Goal: Use online tool/utility: Utilize a website feature to perform a specific function

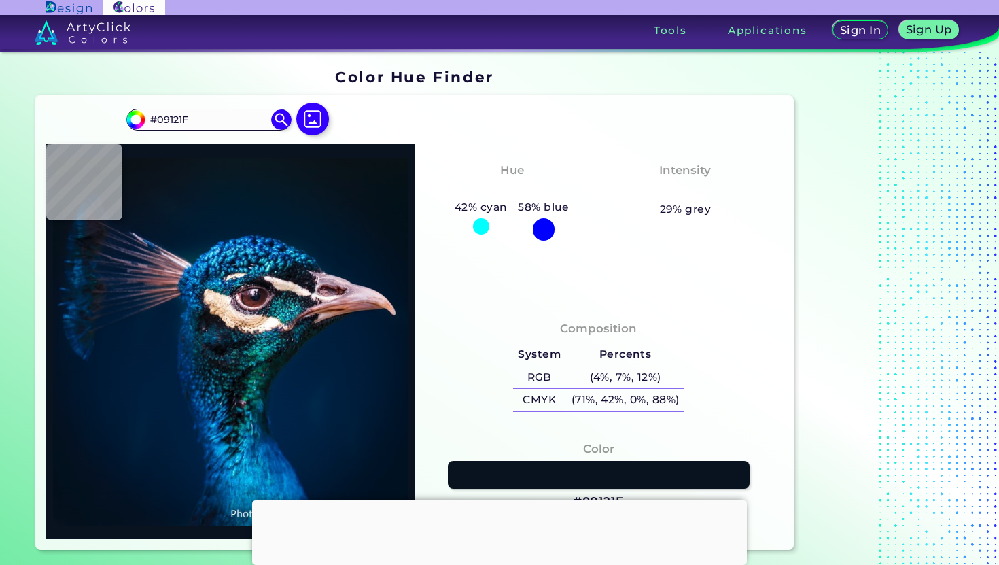
type input "#071321"
type input "#051526"
type input "#02172c"
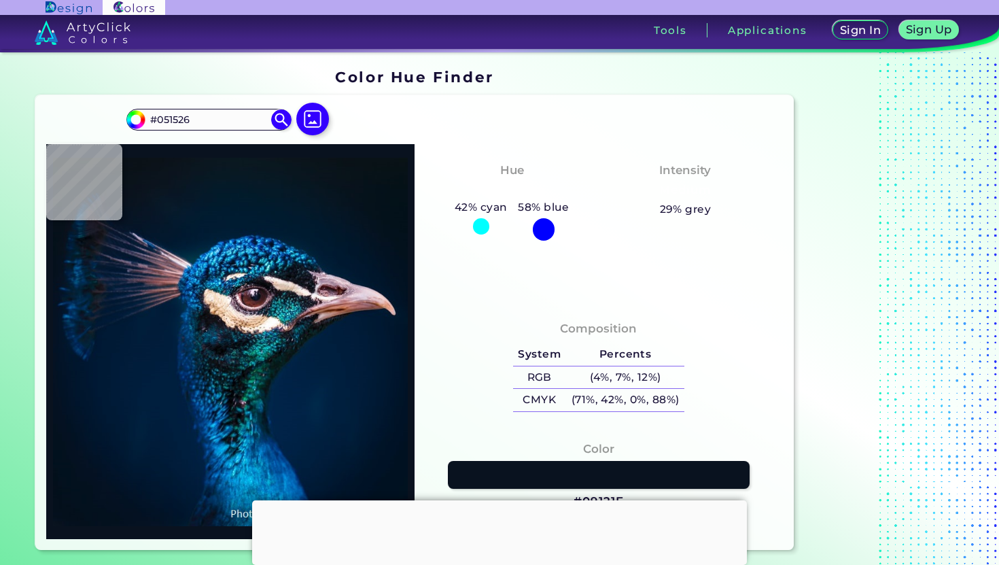
type input "#02172C"
type input "#001d35"
type input "#001D35"
type input "#023847"
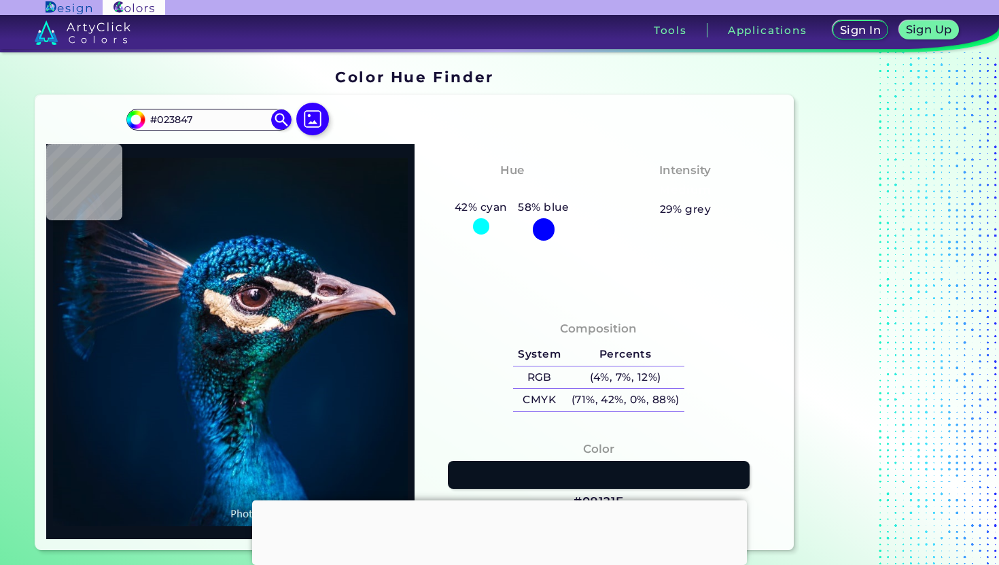
type input "#11538e"
type input "#11538E"
type input "#7580a9"
type input "#7580A9"
type input "#492933"
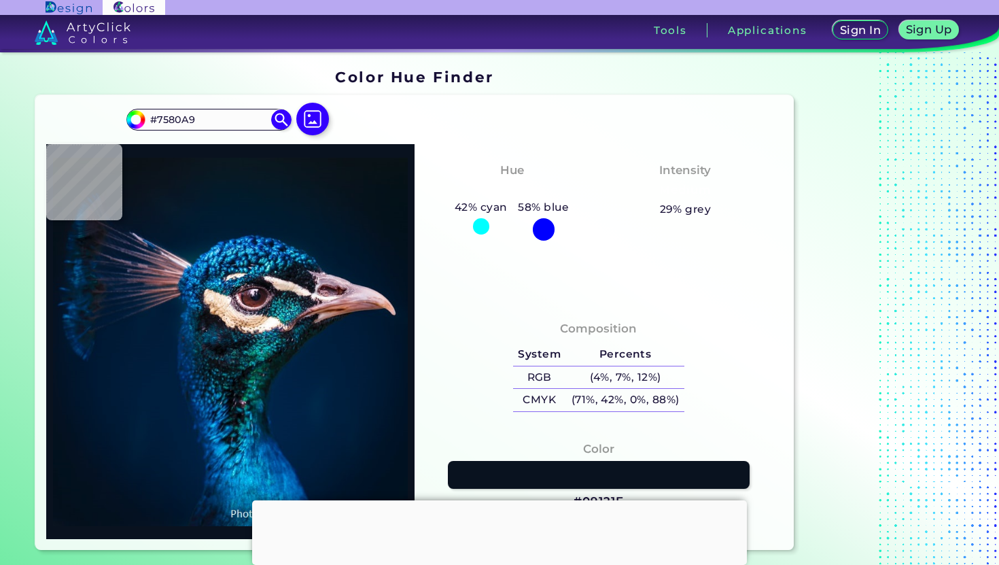
type input "#492933"
type input "#bf9ca5"
type input "#BF9CA5"
type input "#013f49"
type input "#013F49"
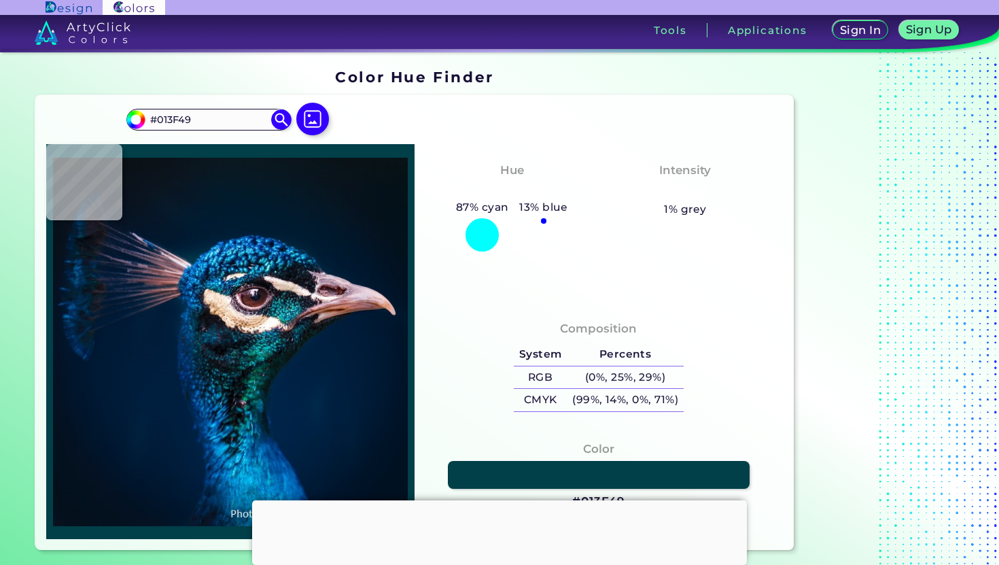
type input "#257581"
type input "#17bdb8"
type input "#17BDB8"
type input "#048394"
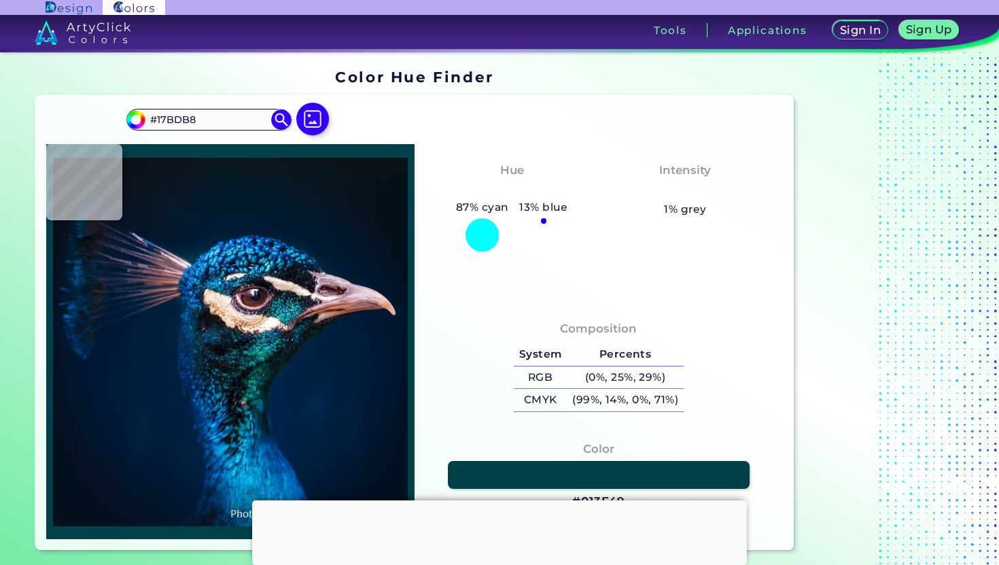
type input "#048394"
type input "#385f5a"
type input "#385F5A"
type input "#675d70"
type input "#675D70"
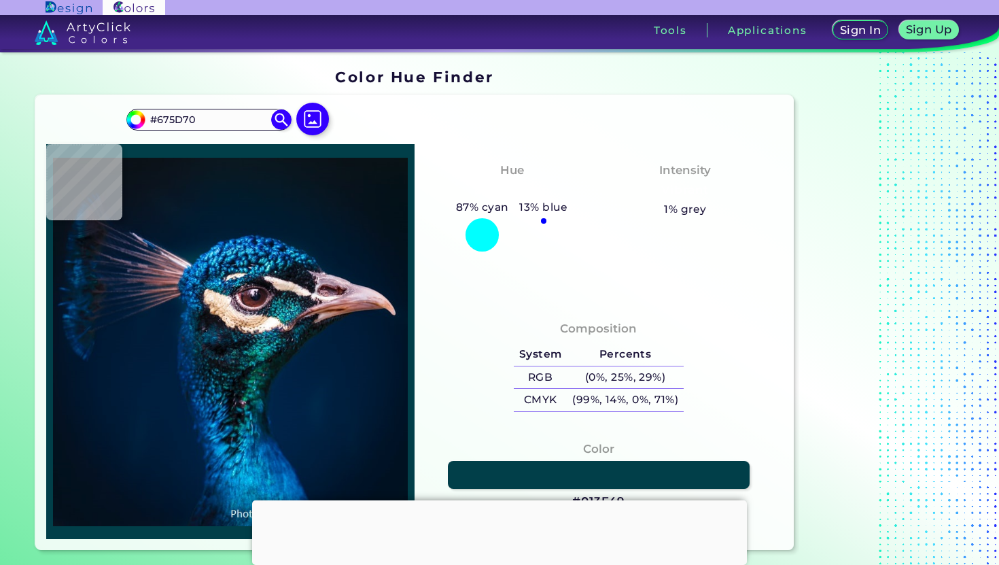
type input "#725762"
type input "#946a60"
type input "#946A60"
type input "#815853"
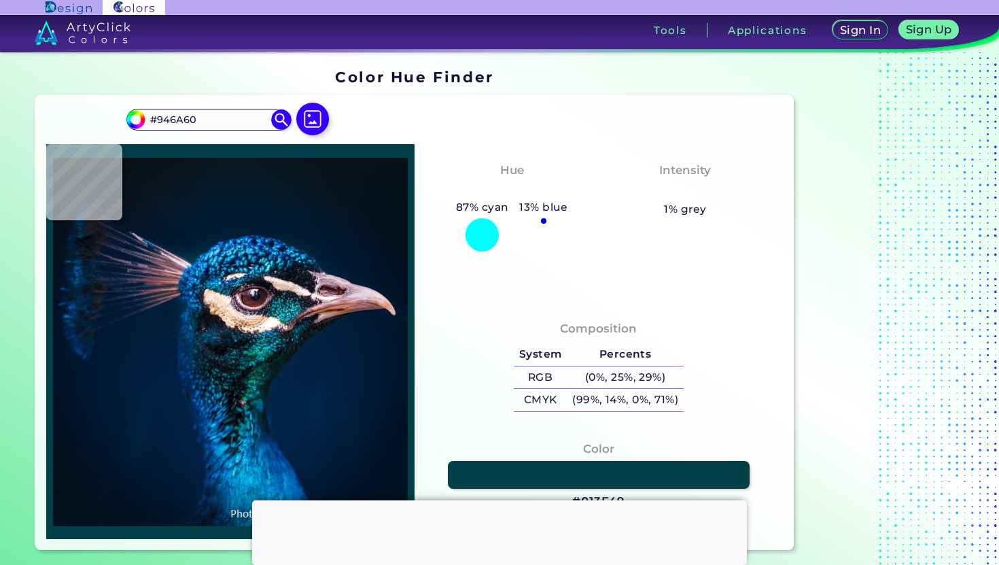
type input "#815853"
type input "#a38588"
type input "#A38588"
type input "#513f45"
type input "#513F45"
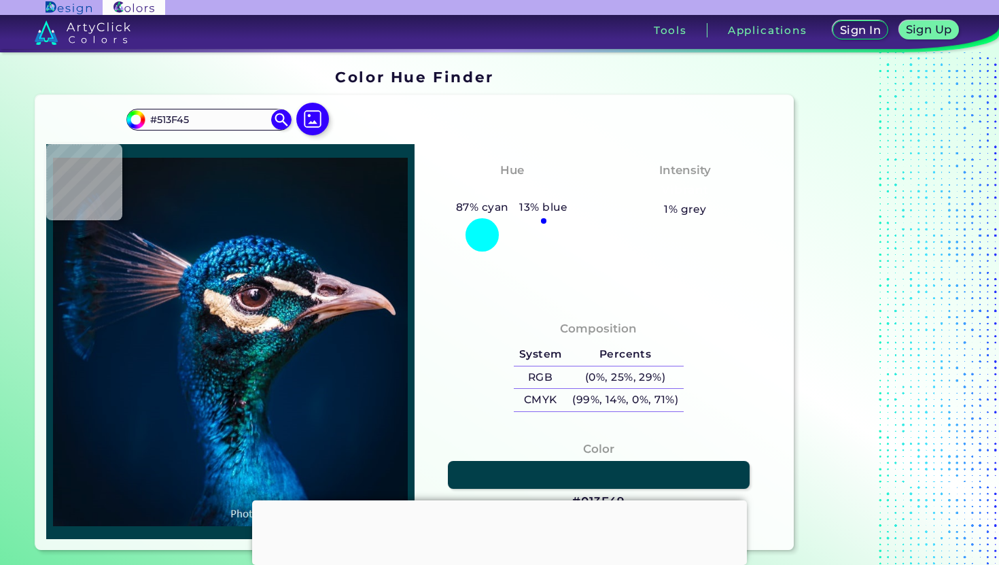
type input "#1f181f"
type input "#1F181F"
type input "#14131b"
type input "#14131B"
type input "#202129"
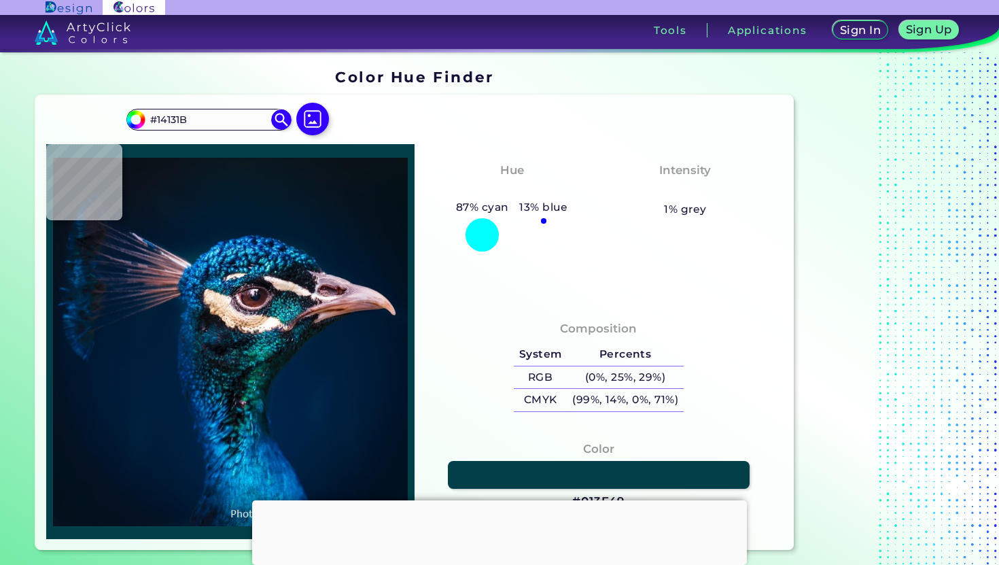
type input "#202129"
type input "#1f232e"
type input "#1F232E"
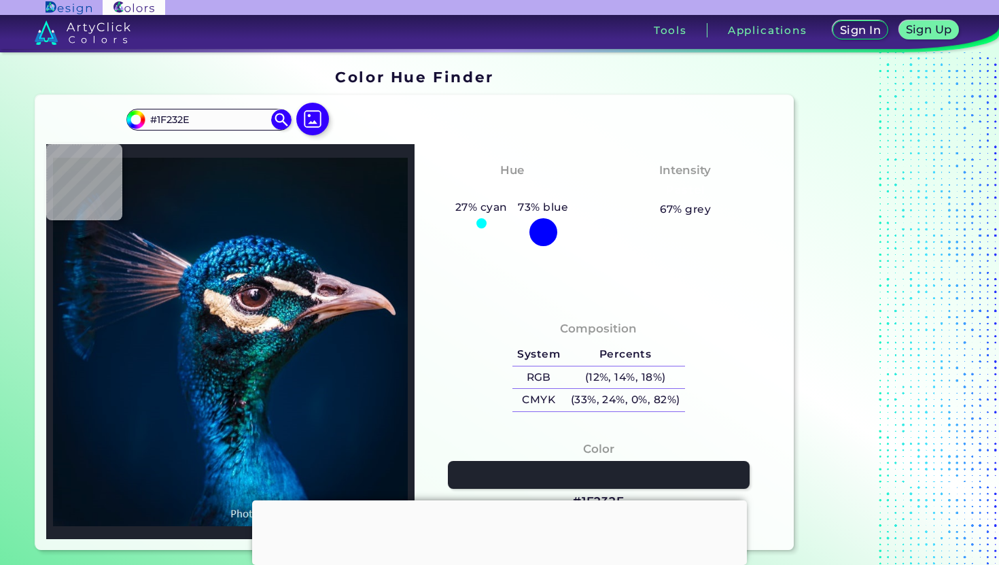
type input "#161a22"
type input "#161A22"
type input "#101219"
type input "#0f131d"
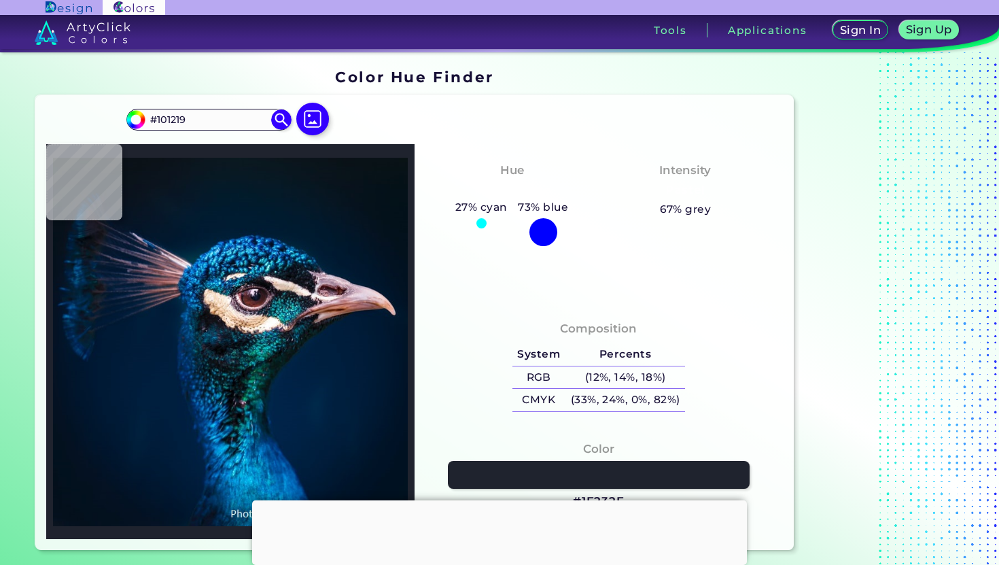
type input "#0F131D"
type input "#0e1621"
type input "#0E1621"
type input "#143432"
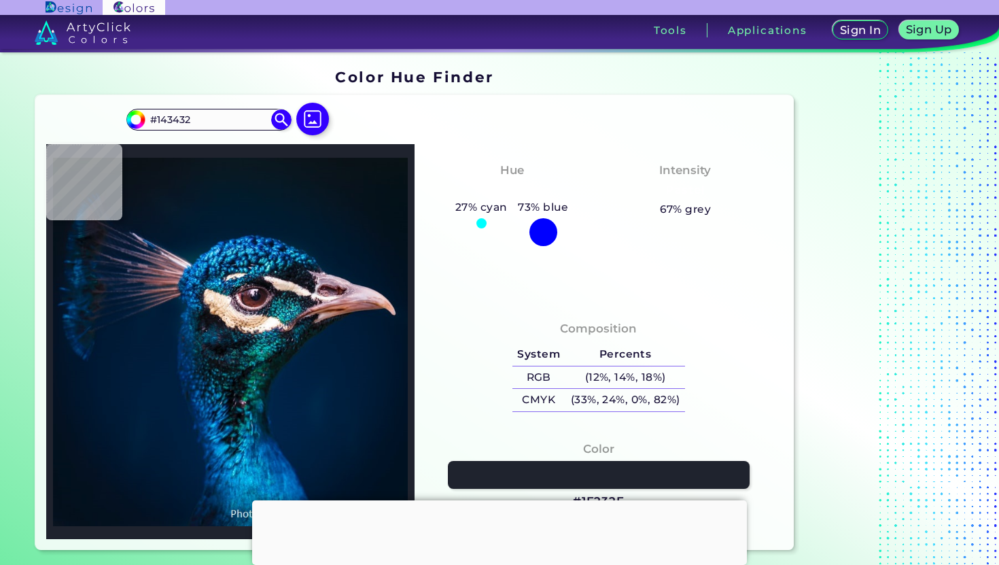
type input "#0c333d"
type input "#0C333D"
type input "#00354c"
type input "#00354C"
type input "#02456b"
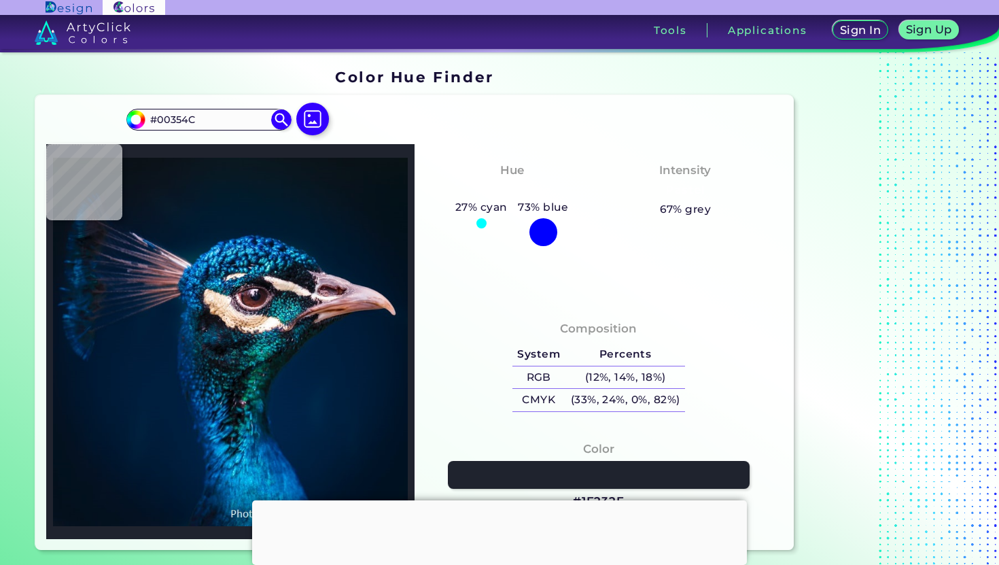
type input "#02456B"
type input "#074e6e"
type input "#074E6E"
type input "#055b70"
type input "#055B70"
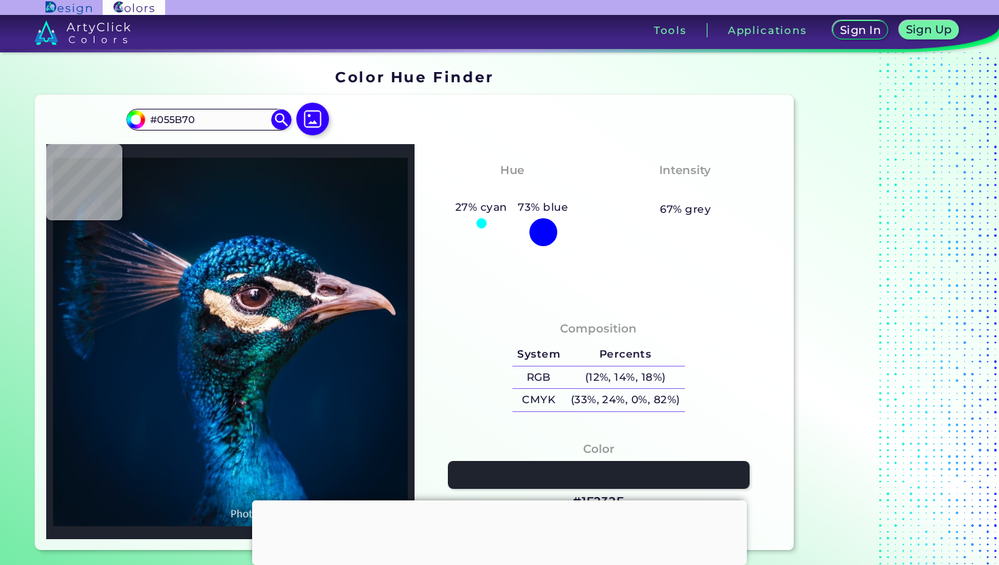
type input "#0a7576"
type input "#0A7576"
type input "#1d8c89"
type input "#1D8C89"
type input "#0d6870"
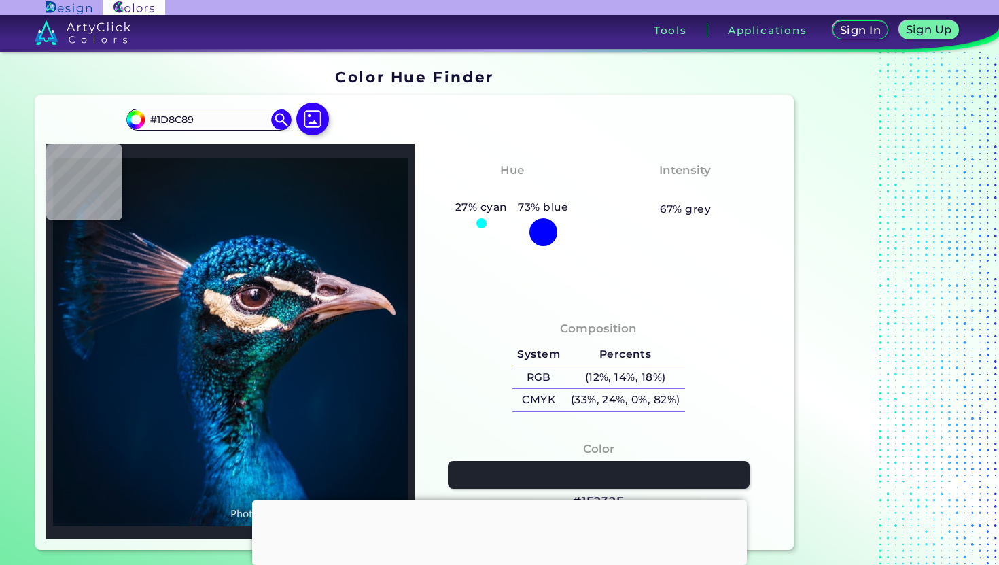
type input "#0D6870"
type input "#015774"
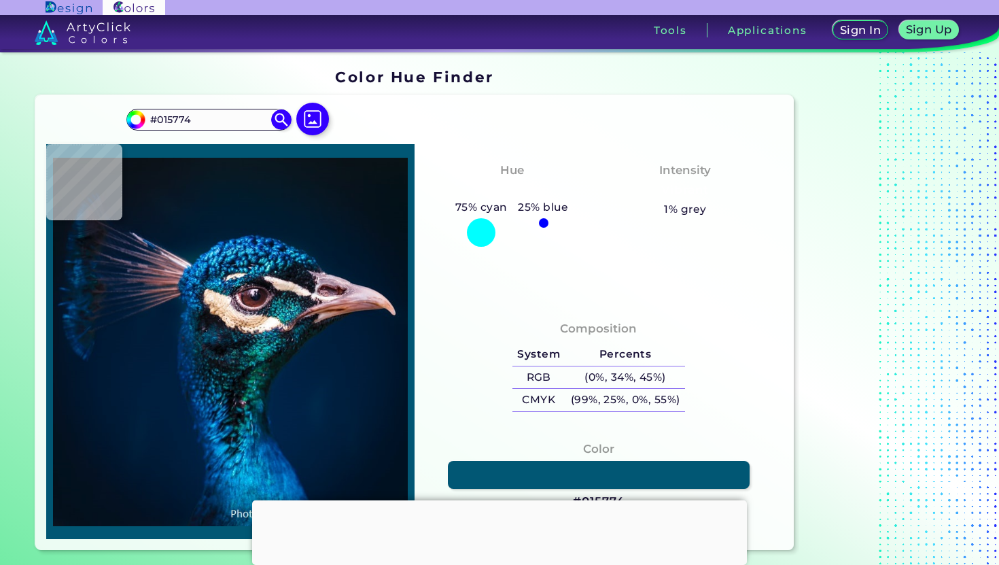
type input "#1b6c94"
type input "#1B6C94"
type input "#135483"
type input "#1b5682"
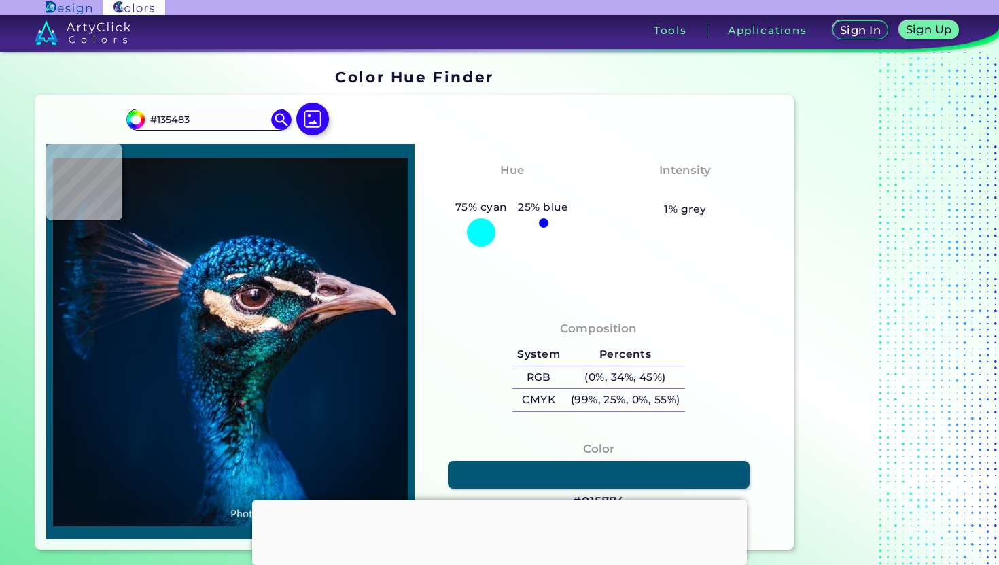
type input "#1B5682"
type input "#326e93"
type input "#326E93"
type input "#266387"
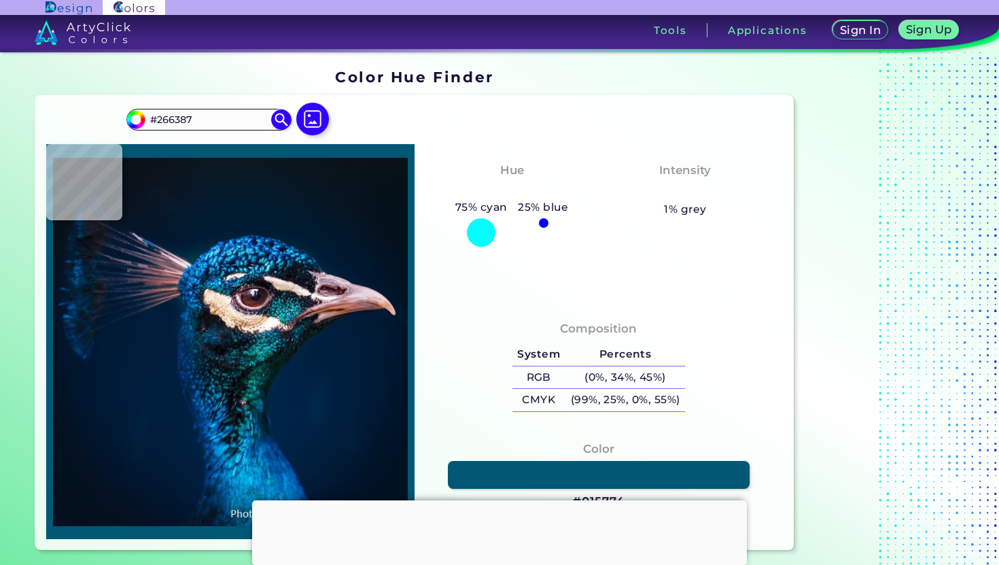
type input "#165c7a"
type input "#165C7A"
type input "#14647a"
type input "#14647A"
type input "#00546a"
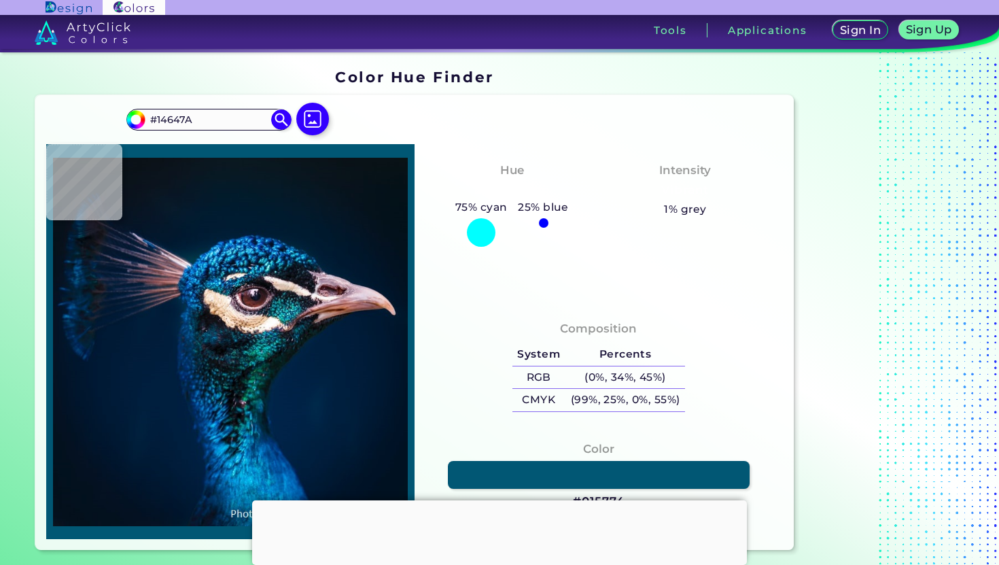
type input "#00546A"
type input "#04475c"
type input "#04475C"
type input "#367186"
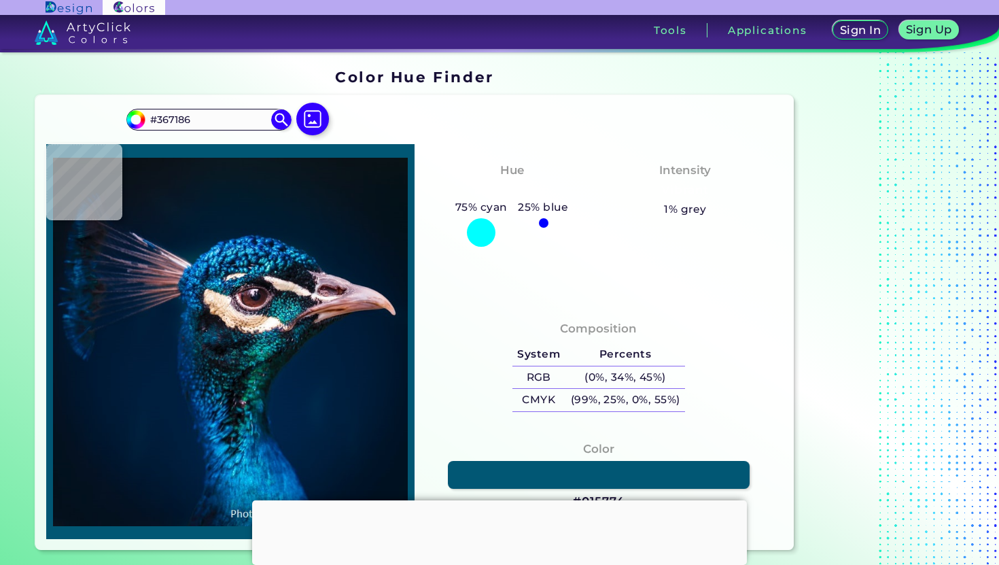
type input "#436e84"
type input "#436E84"
type input "#515a6d"
type input "#515A6D"
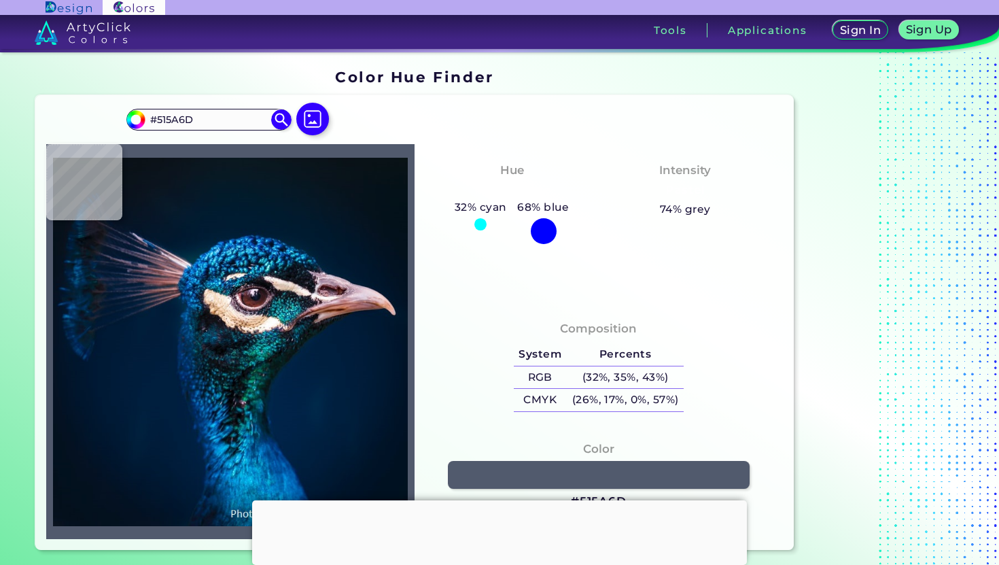
type input "#968994"
type input "#cfb4b4"
type input "#CFB4B4"
type input "#faddd6"
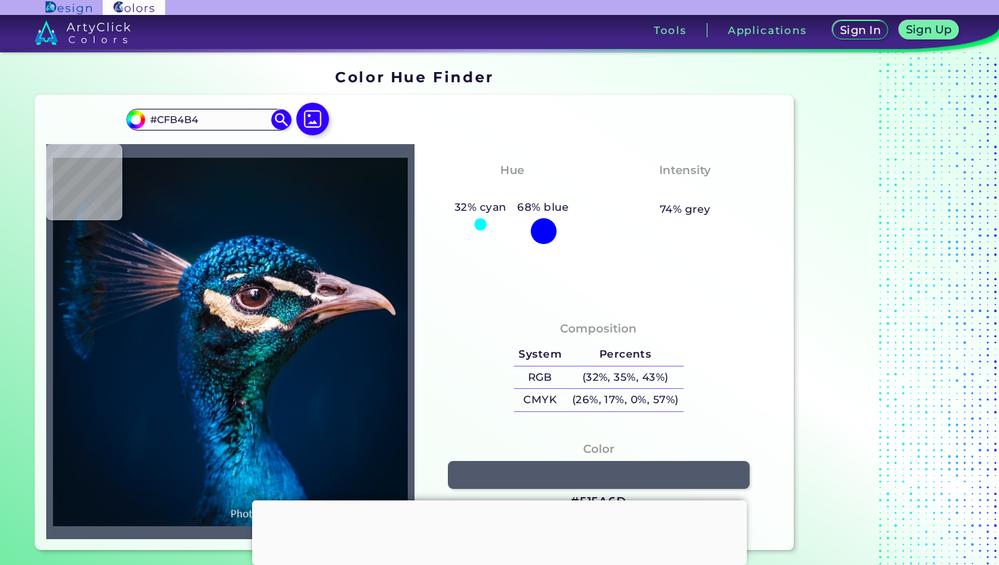
type input "#FADDD6"
type input "#feebe1"
type input "#FEEBE1"
type input "#fcf4eb"
type input "#FCF4EB"
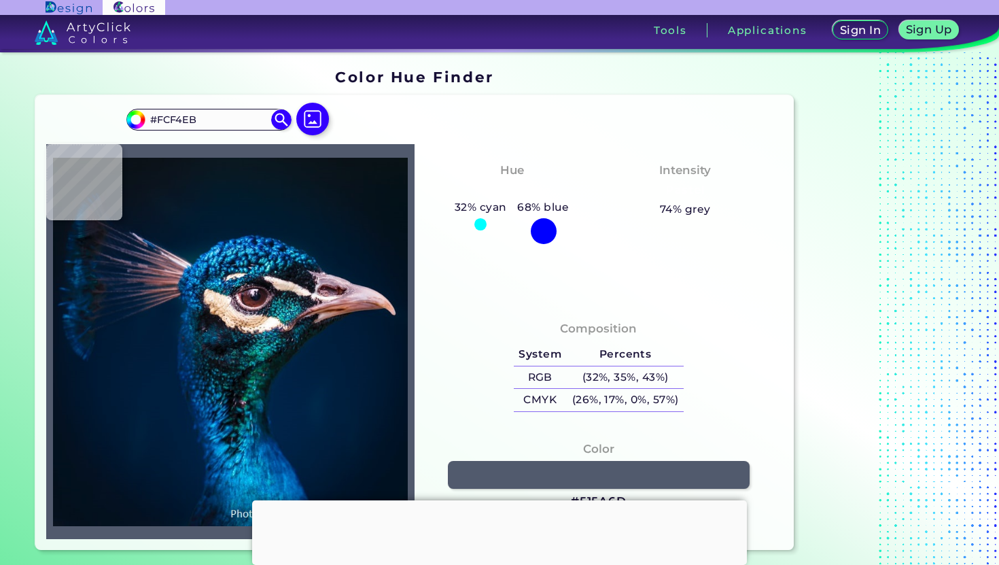
type input "#f4f4ea"
type input "#F4F4EA"
type input "#fff6ec"
type input "#FFF6EC"
type input "#fef2ea"
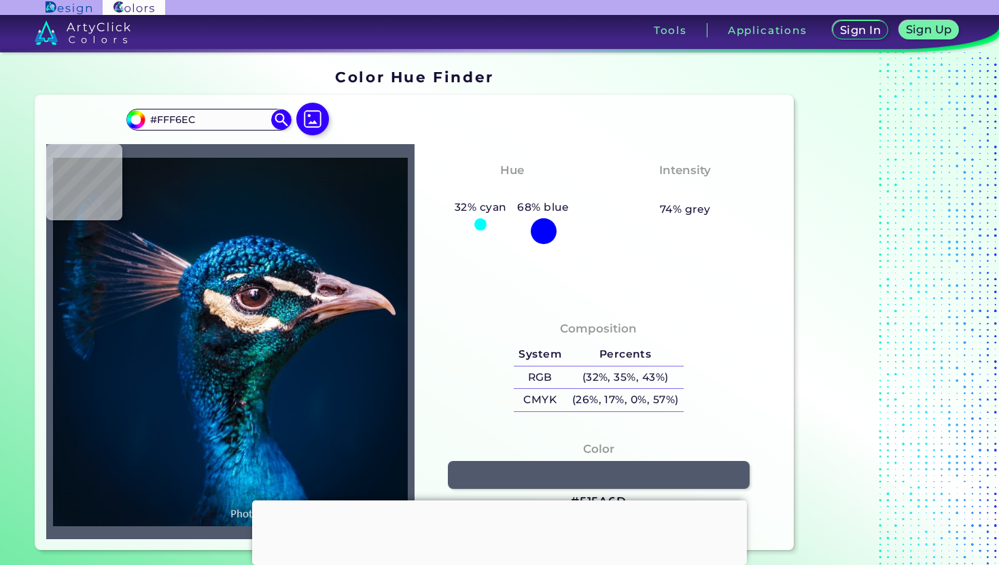
type input "#FEF2EA"
type input "#fcf4ef"
type input "#FCF4EF"
type input "#fbf6ee"
type input "#FBF6EE"
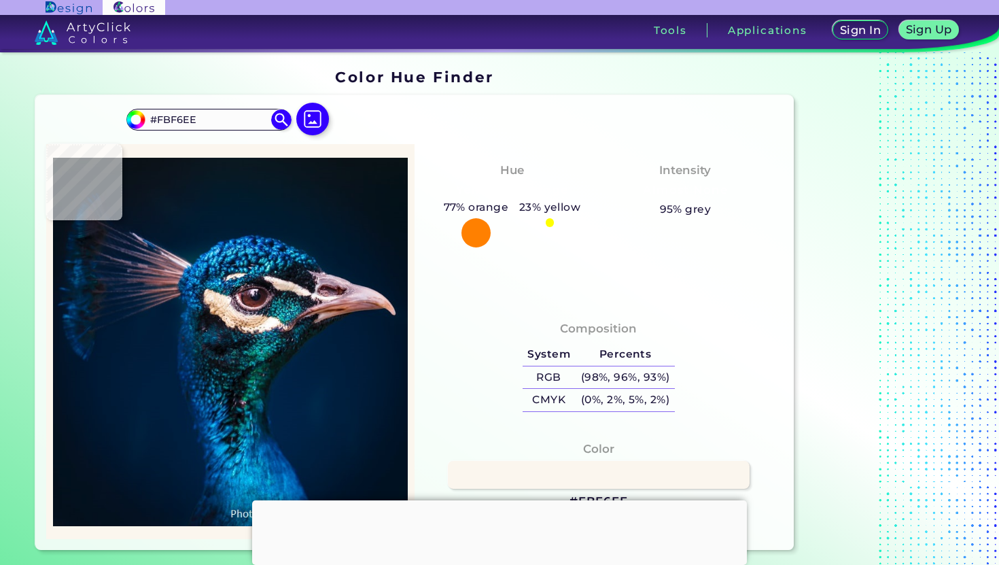
type input "#fef9ee"
type input "#FEF9EE"
type input "#f8e9dc"
type input "#F8E9DC"
type input "#cfb7a4"
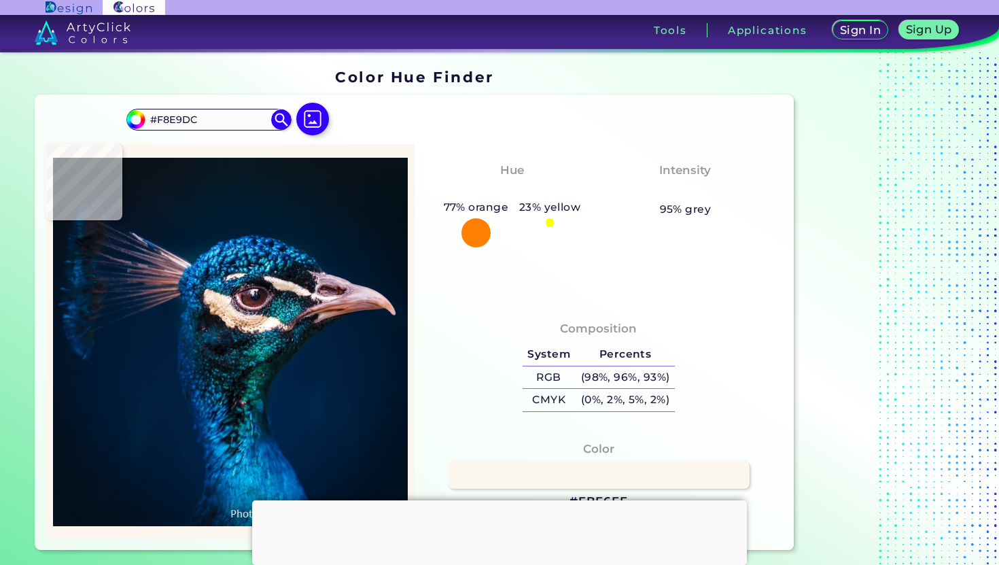
type input "#CFB7A4"
type input "#e4c8b1"
type input "#E4C8B1"
type input "#e8cbab"
type input "#E8CBAB"
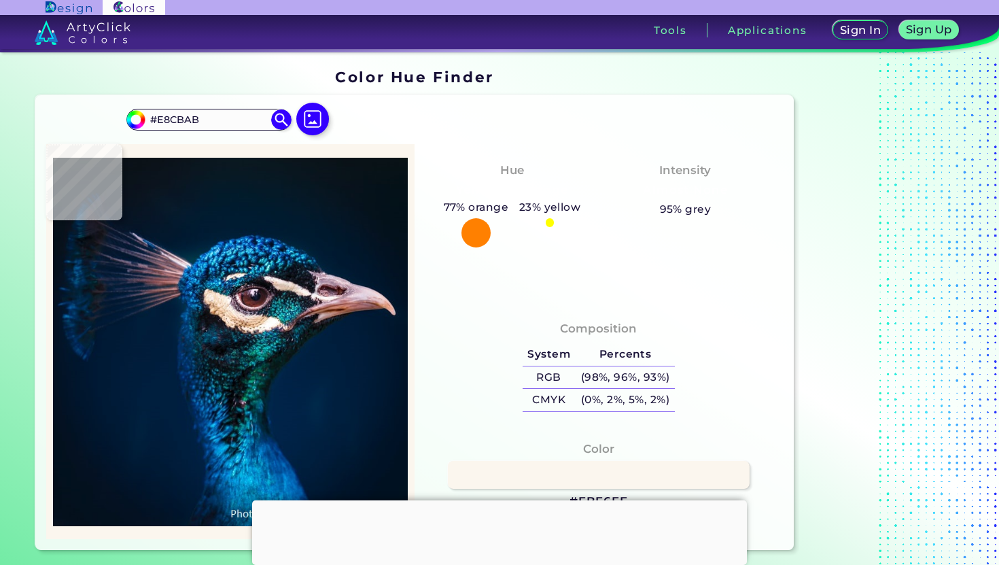
type input "#e4c7a3"
type input "#E4C7A3"
type input "#e8c9a3"
type input "#E8C9A3"
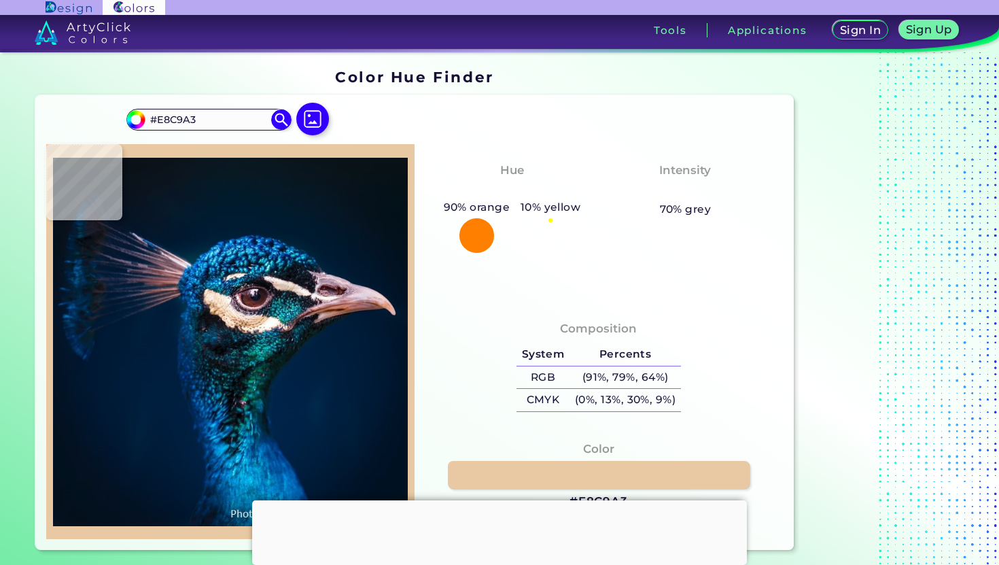
type input "#ecc9a7"
type input "#ECC9A7"
type input "#f1ceb2"
type input "#F1CEB2"
type input "#f5d0b3"
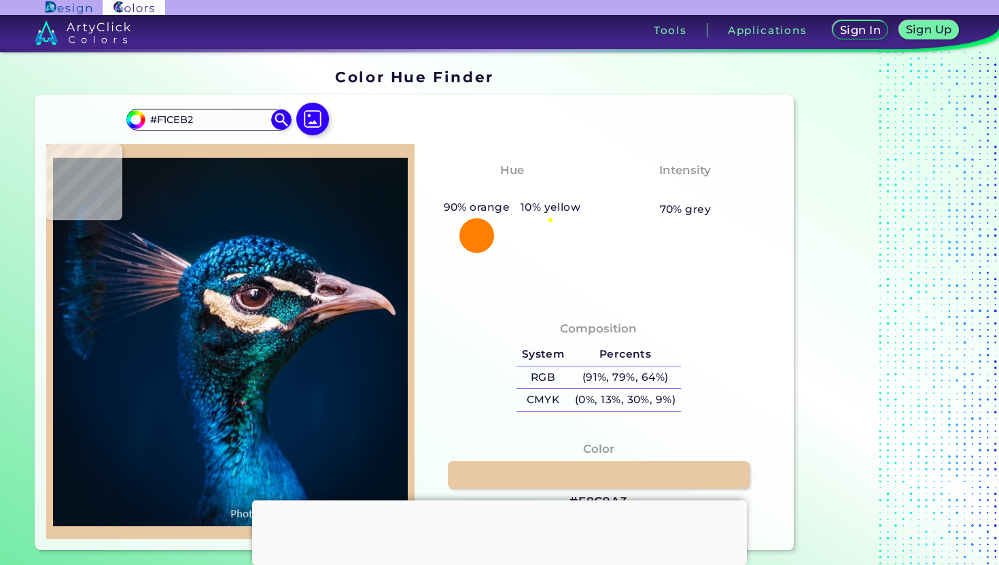
type input "#F5D0B3"
type input "#d4b090"
type input "#D4B090"
type input "#c7a582"
type input "#C7A582"
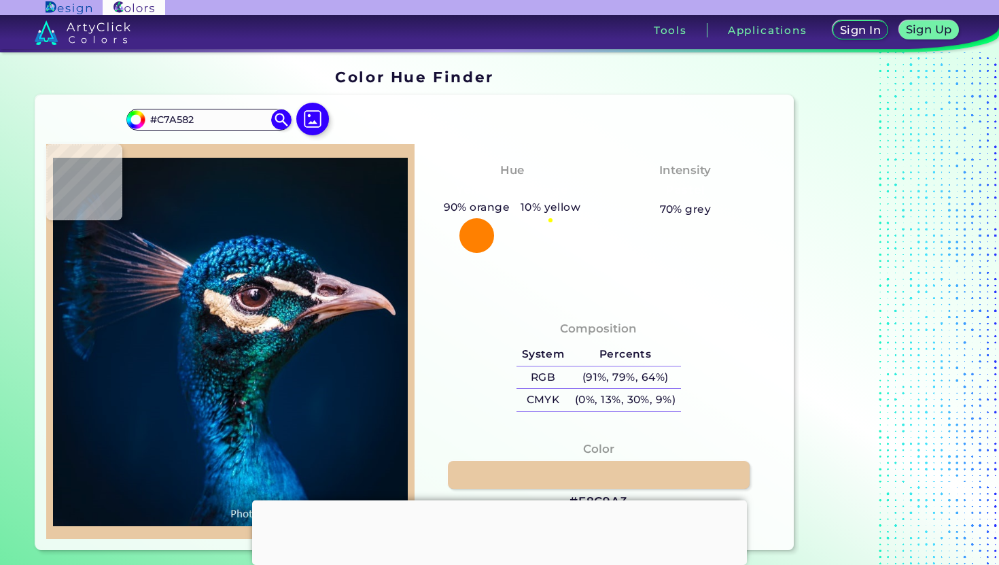
type input "#d2b08e"
type input "#D2B08E"
type input "#d4b295"
type input "#D4B295"
type input "#b89d8d"
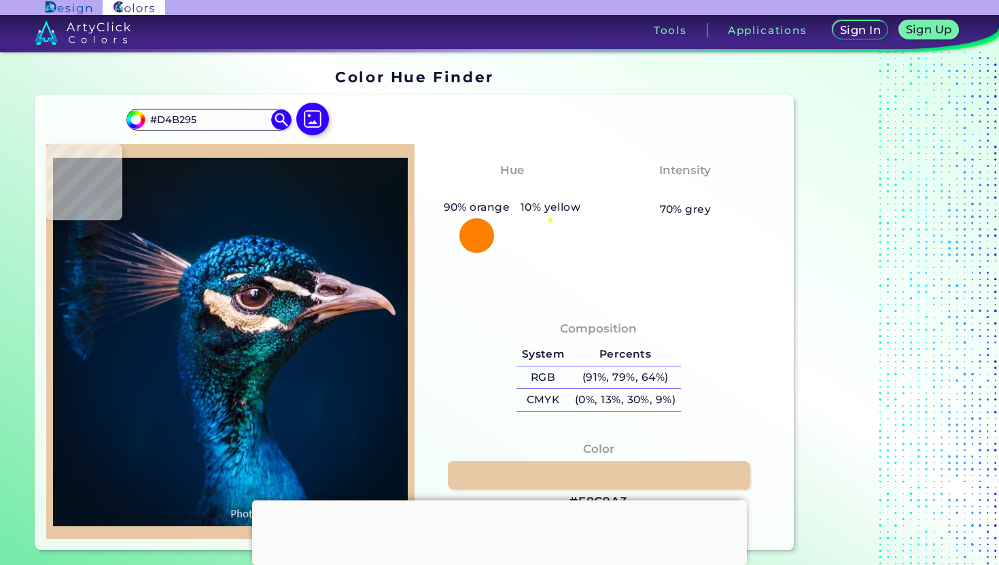
type input "#B89D8D"
type input "#665d52"
type input "#665D52"
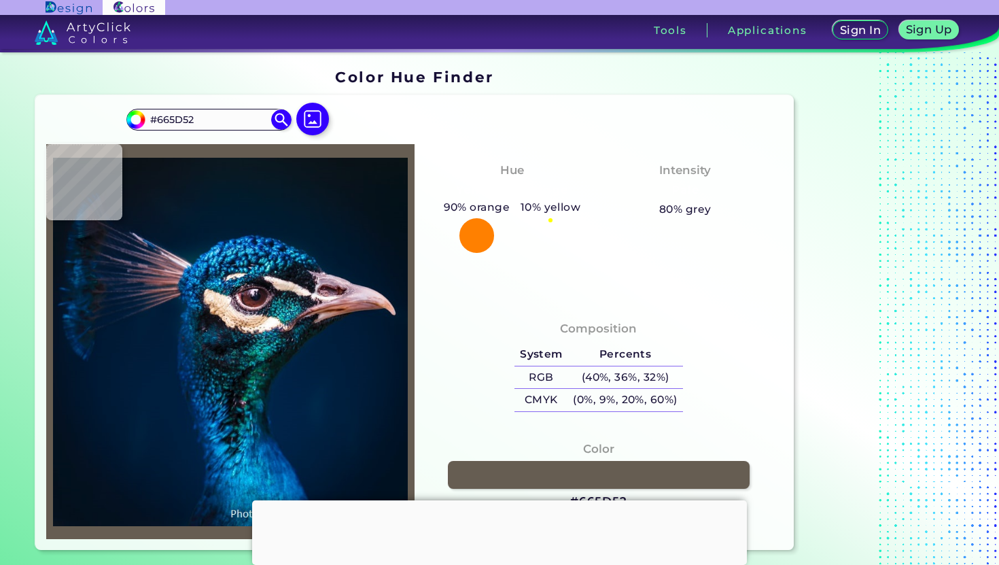
type input "#3a443c"
type input "#3A443C"
type input "#1b2d34"
type input "#1B2D34"
type input "#051827"
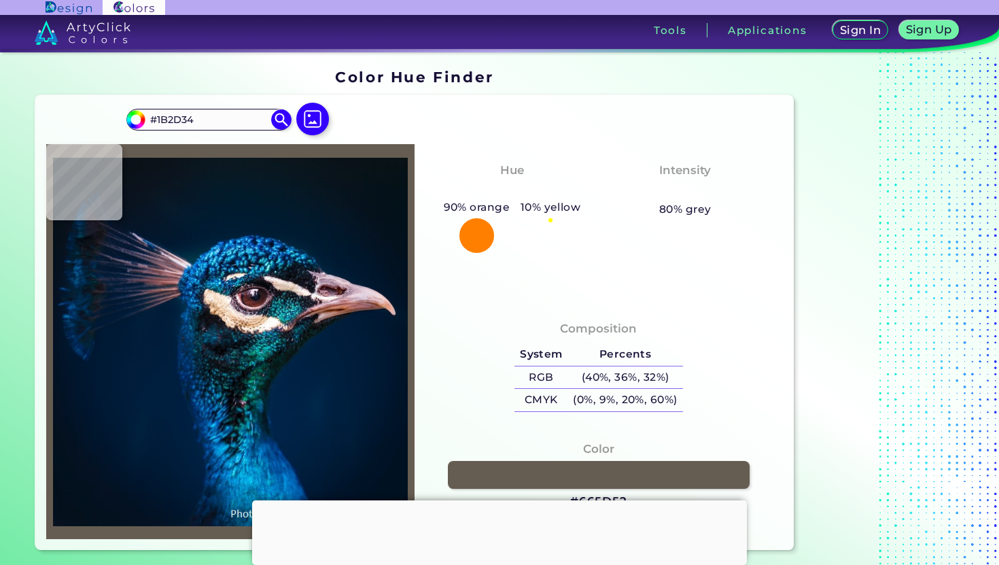
type input "#051827"
type input "#071928"
type input "#051325"
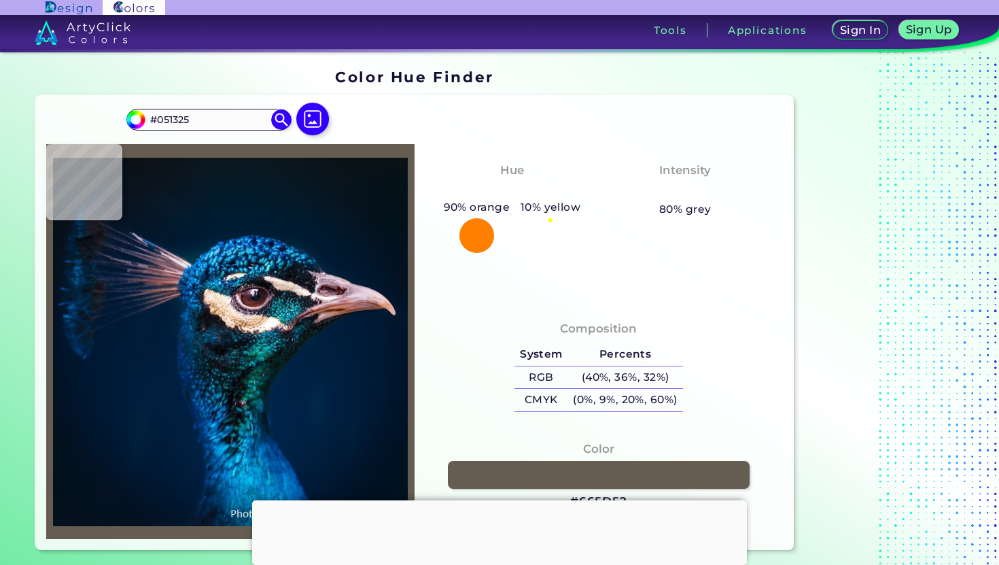
type input "#0c1321"
type input "#0C1321"
type input "#0a1320"
type input "#0A1320"
type input "#0e1b26"
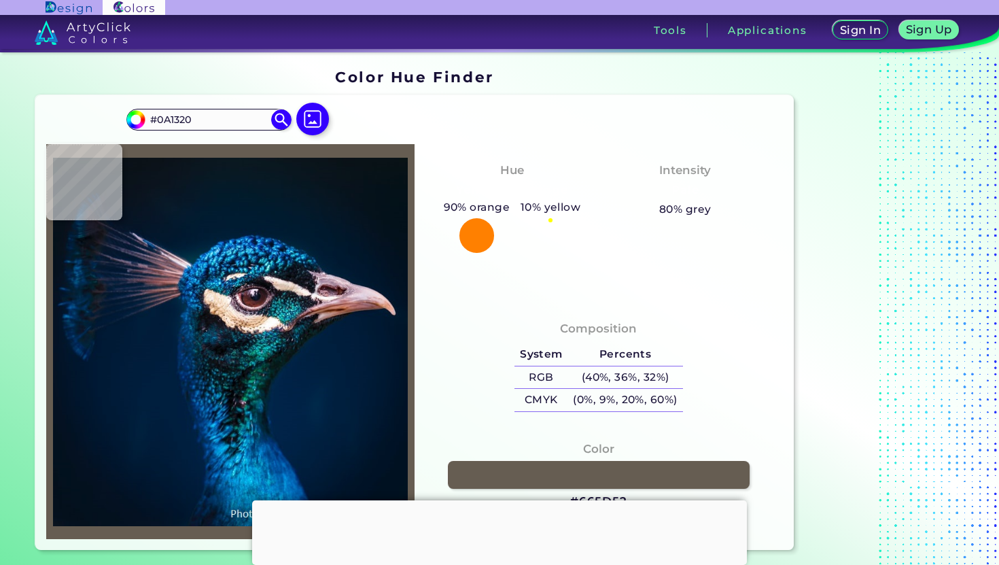
type input "#0E1B26"
type input "#1d3942"
type input "#1D3942"
type input "#2e636a"
type input "#2E636A"
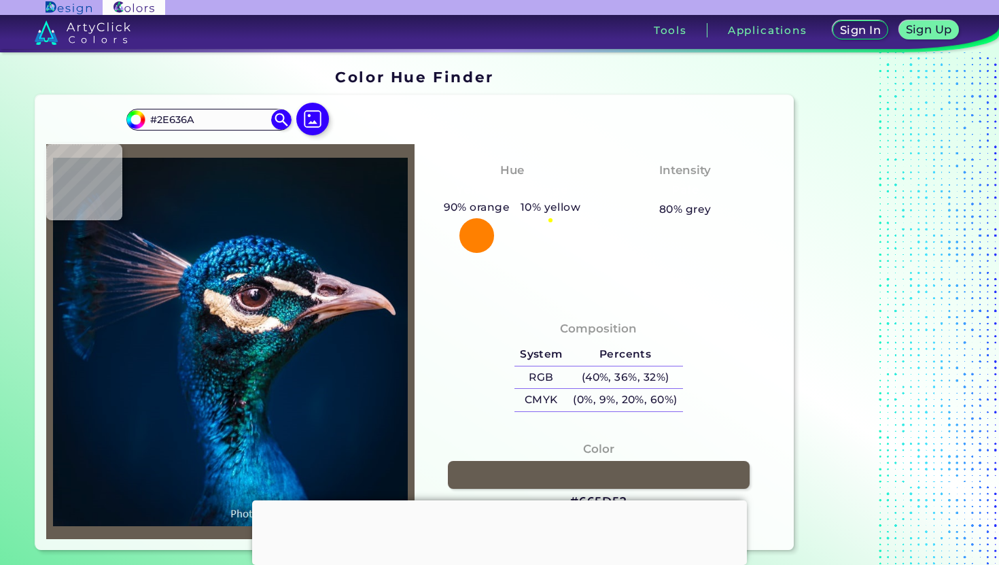
type input "#0e4655"
type input "#0E4655"
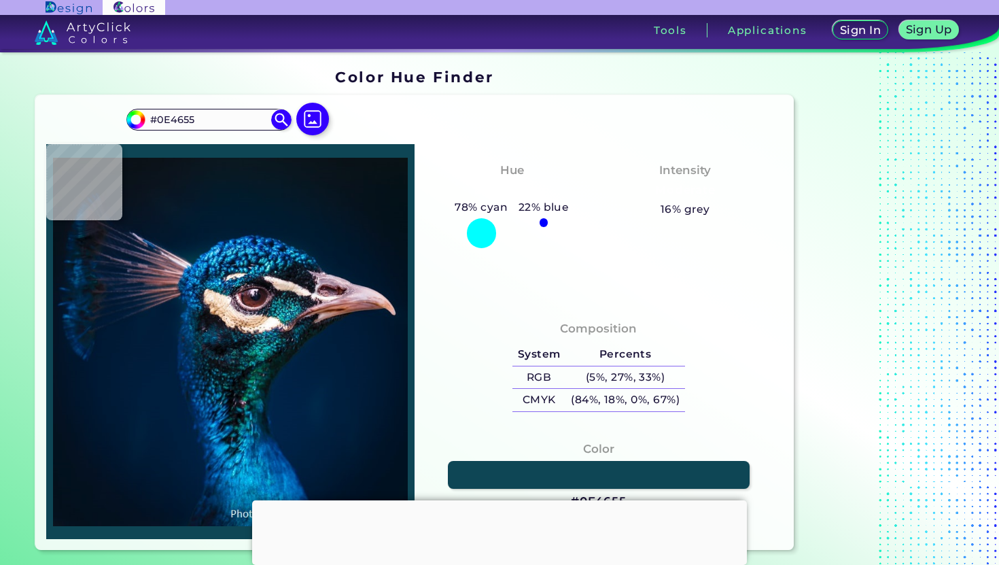
type input "#003045"
type input "#0a4055"
type input "#0A4055"
type input "#063d4b"
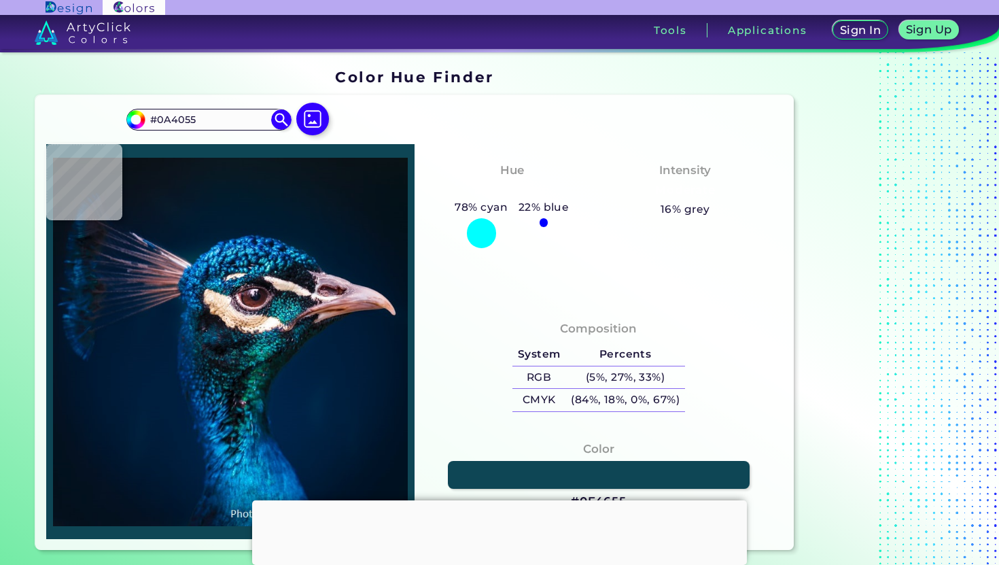
type input "#063D4B"
type input "#002d40"
type input "#002D40"
type input "#135258"
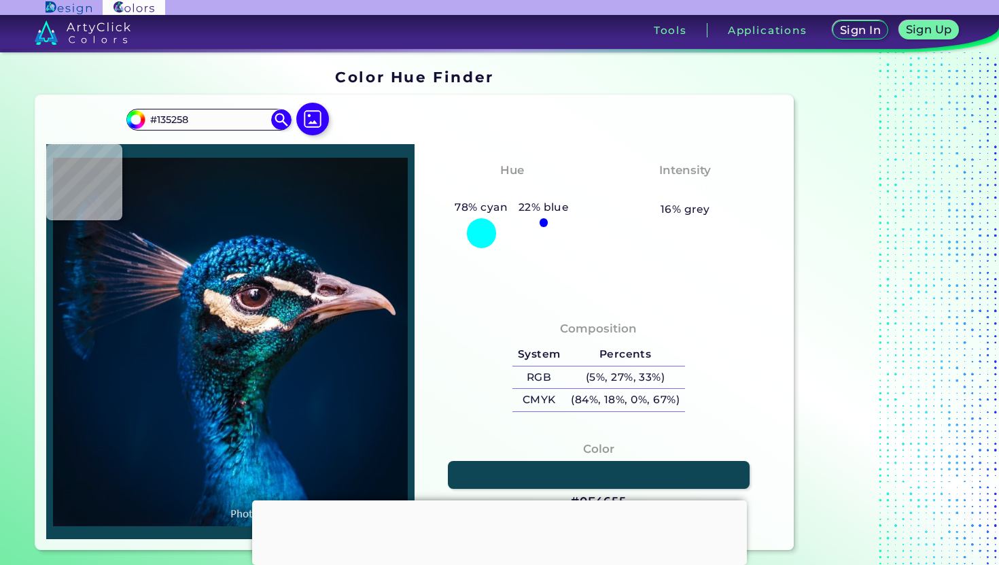
type input "#03424d"
type input "#03424D"
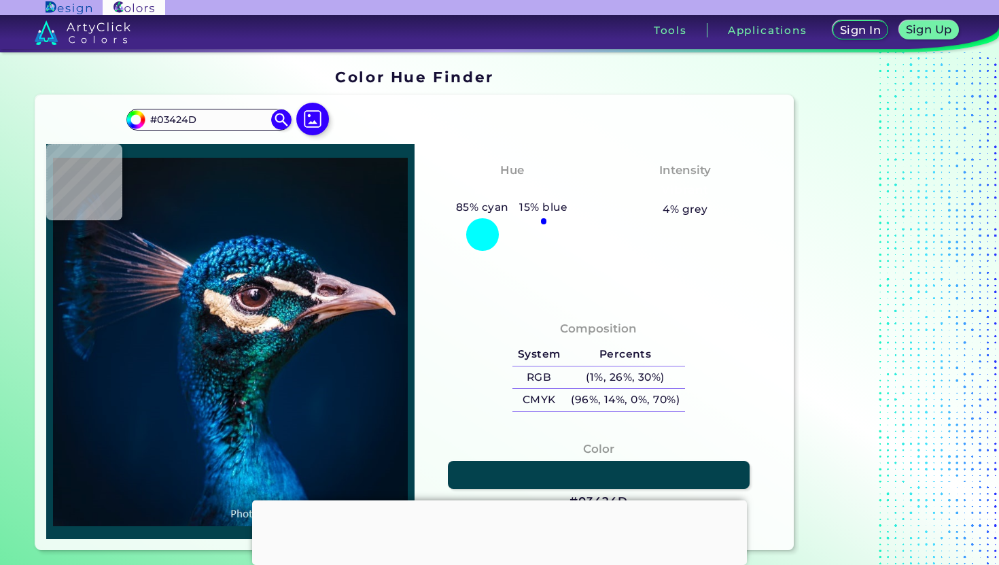
type input "#003849"
type input "#063143"
type input "#114753"
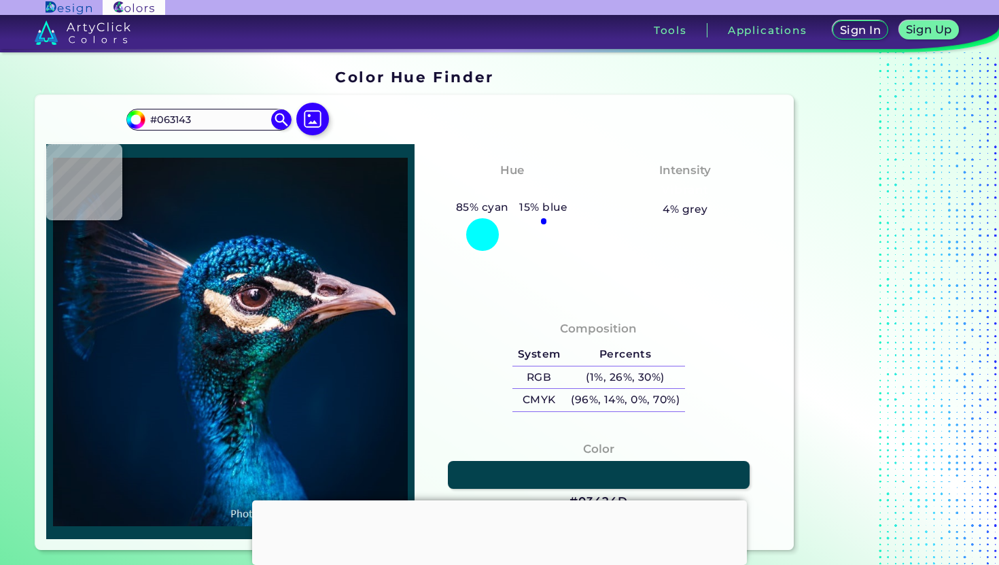
type input "#114753"
type input "#2c5159"
type input "#2C5159"
type input "#748d88"
type input "#748D88"
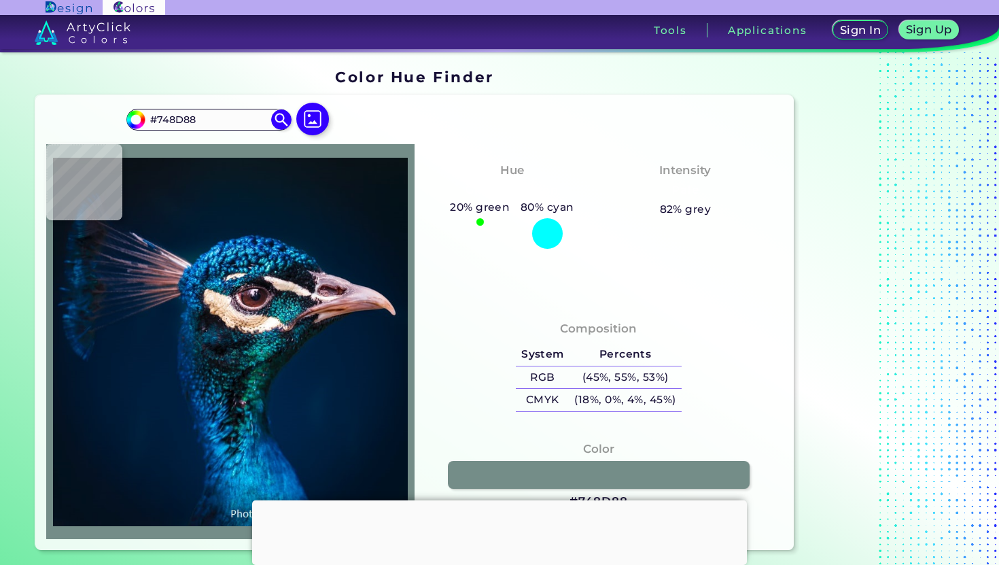
type input "#92b6a9"
type input "#92B6A9"
type input "#d2dacf"
type input "#D2DACF"
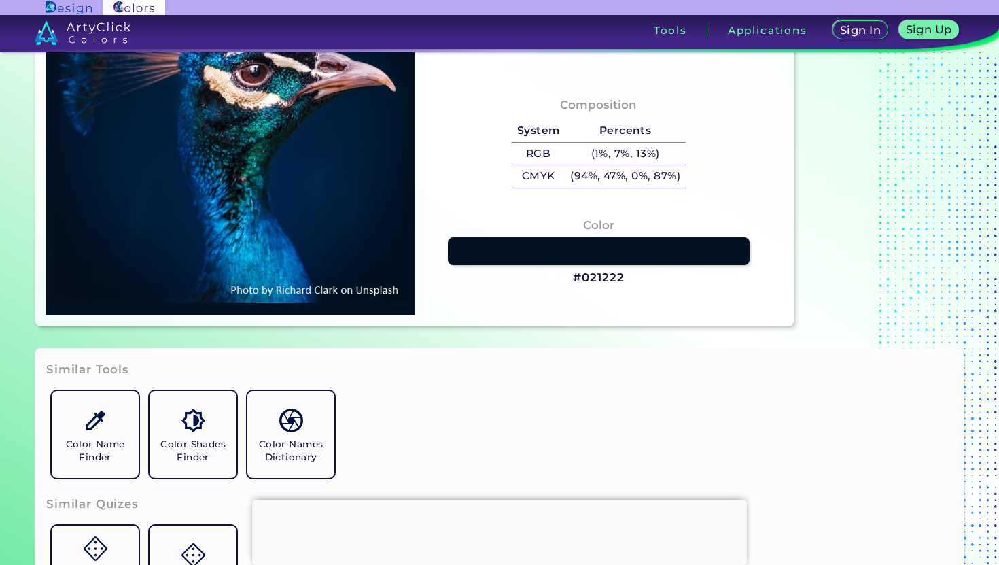
scroll to position [213, 0]
